Goal: Entertainment & Leisure: Consume media (video, audio)

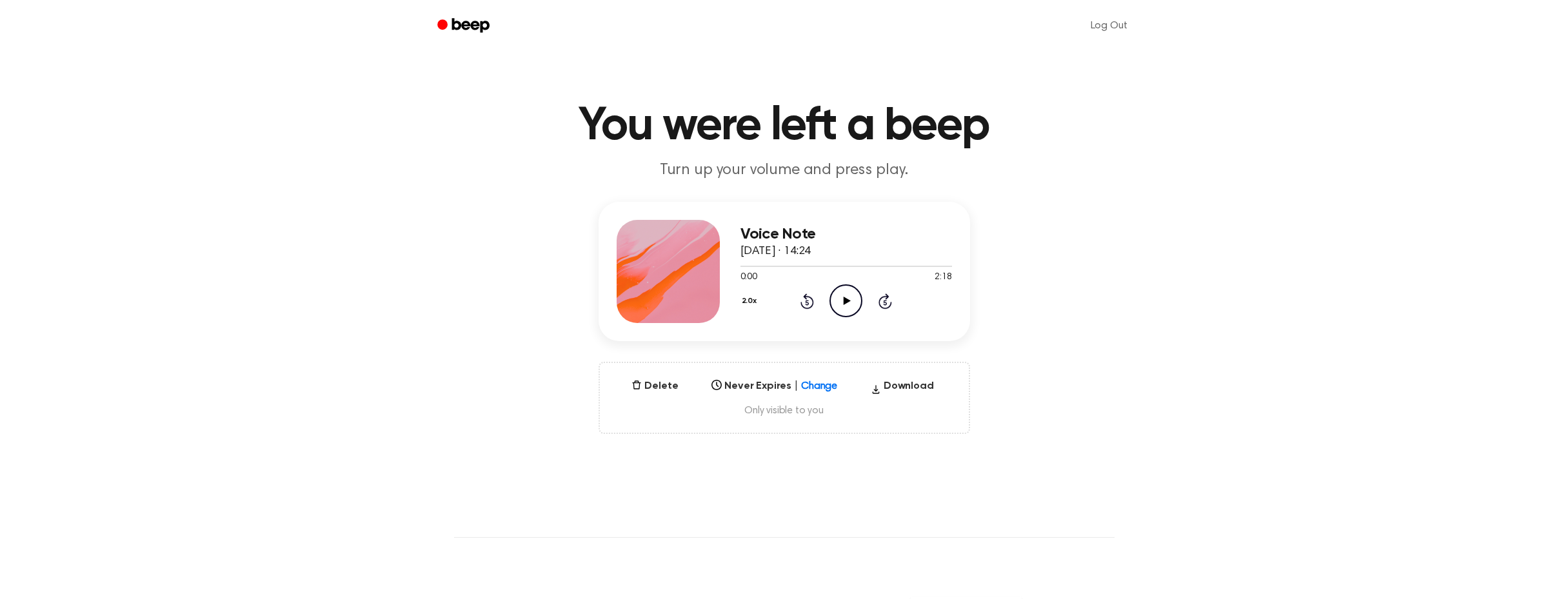
click at [811, 390] on div "Select..." at bounding box center [775, 382] width 136 height 18
drag, startPoint x: 776, startPoint y: 479, endPoint x: 769, endPoint y: 464, distance: 16.6
click at [776, 479] on div "[DATE]" at bounding box center [775, 478] width 136 height 23
click at [818, 388] on div at bounding box center [830, 382] width 24 height 13
click at [780, 476] on div "[DATE]" at bounding box center [775, 478] width 136 height 23
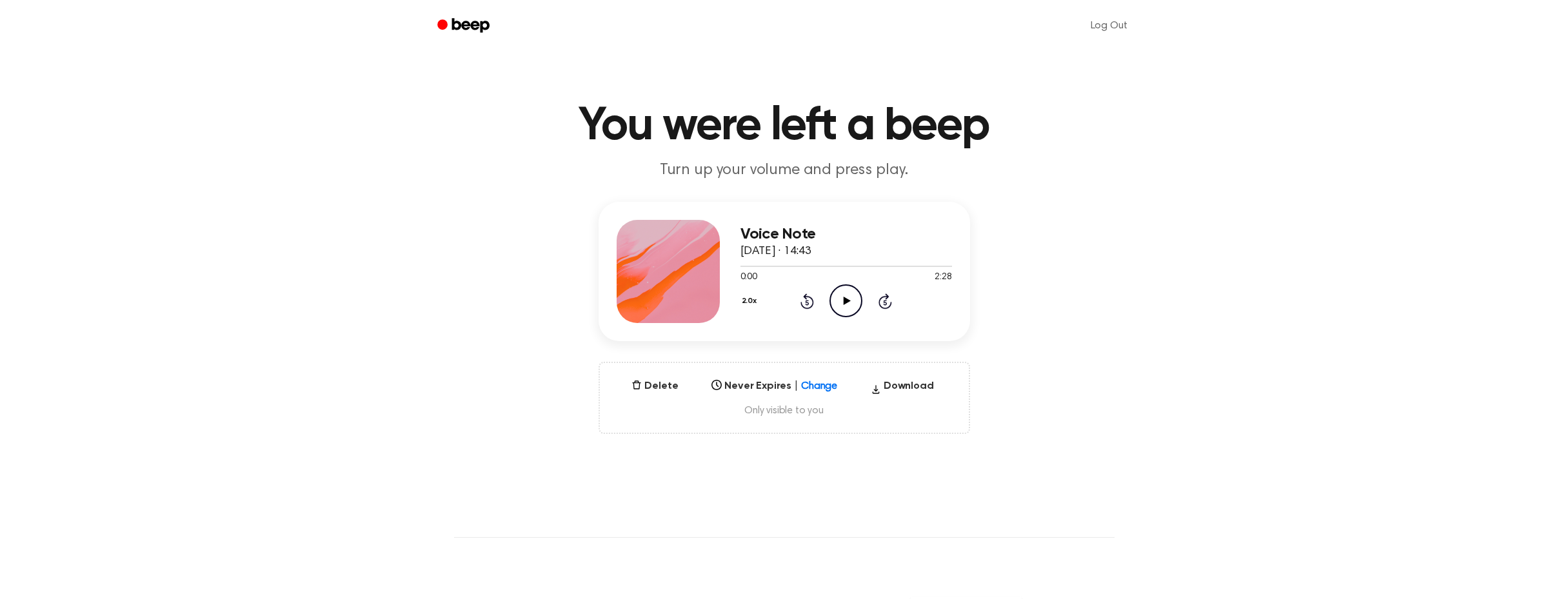
click at [820, 384] on div at bounding box center [830, 382] width 24 height 13
click at [751, 473] on div "[DATE]" at bounding box center [775, 478] width 136 height 23
click at [818, 383] on div at bounding box center [830, 382] width 24 height 13
click at [776, 474] on div "[DATE]" at bounding box center [775, 478] width 136 height 23
click at [815, 381] on div "Select..." at bounding box center [762, 381] width 111 height 15
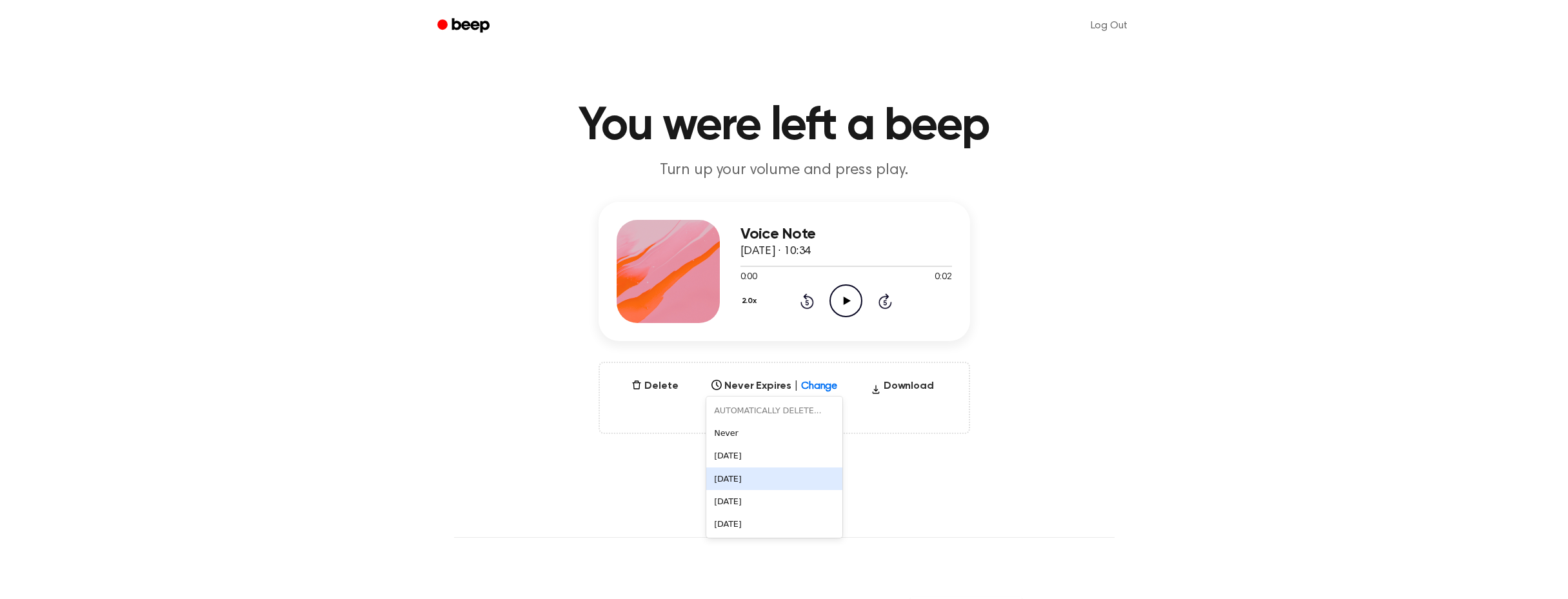
click at [765, 468] on div "[DATE]" at bounding box center [775, 478] width 136 height 23
